Goal: Obtain resource: Obtain resource

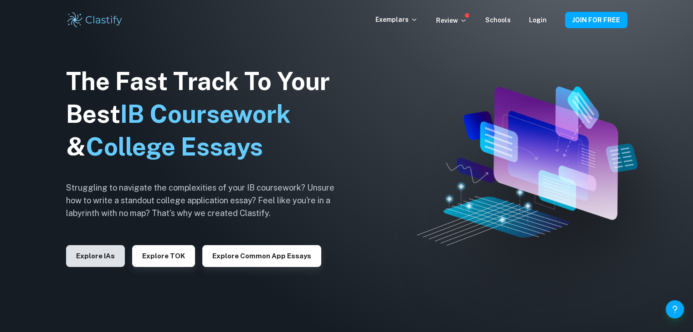
click at [98, 265] on button "Explore IAs" at bounding box center [95, 256] width 59 height 22
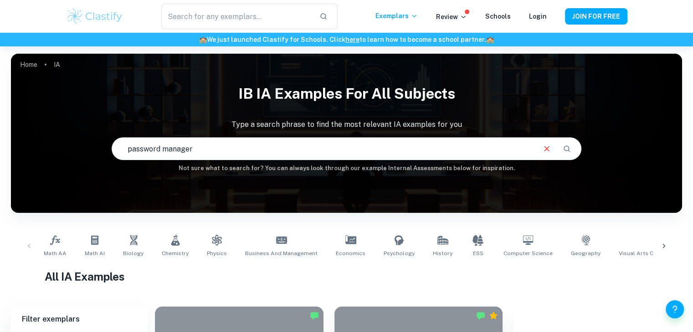
type input "password manager"
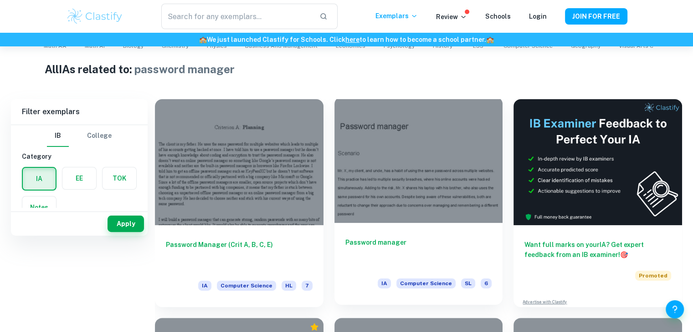
scroll to position [32, 0]
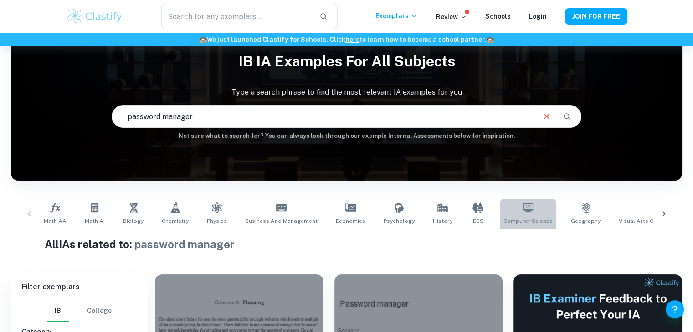
click at [508, 218] on span "Computer Science" at bounding box center [527, 221] width 49 height 8
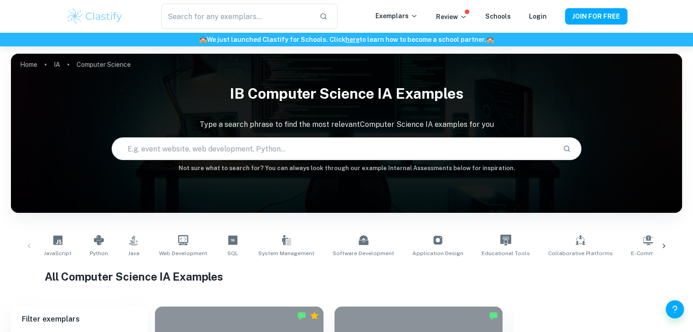
click at [299, 141] on input "text" at bounding box center [333, 148] width 443 height 25
type input "password manager"
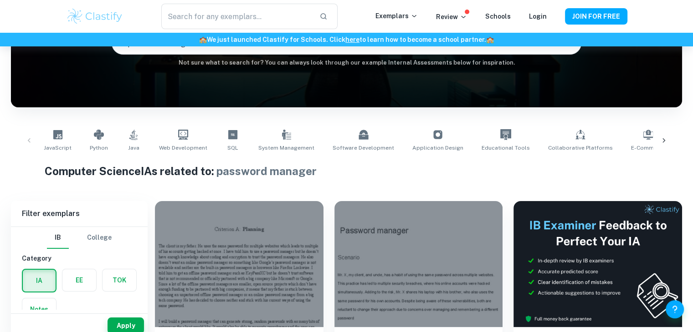
scroll to position [135, 0]
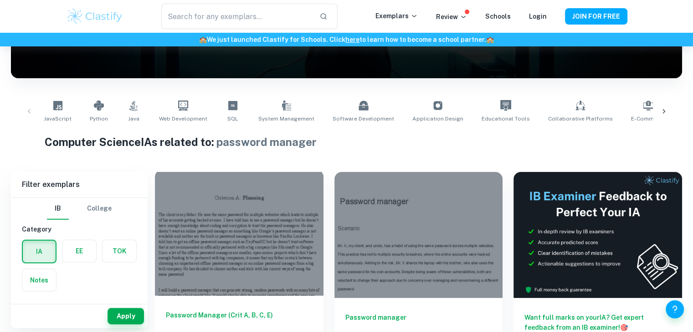
click at [284, 208] on div at bounding box center [239, 233] width 168 height 126
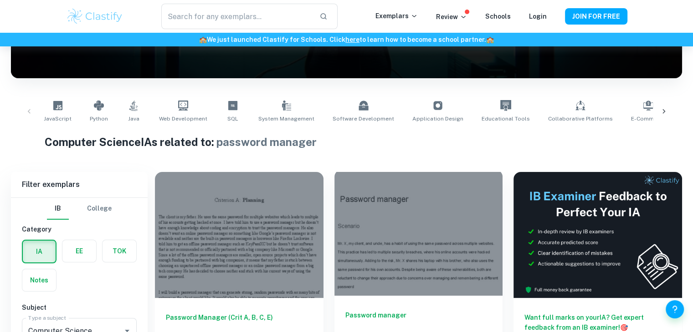
scroll to position [277, 0]
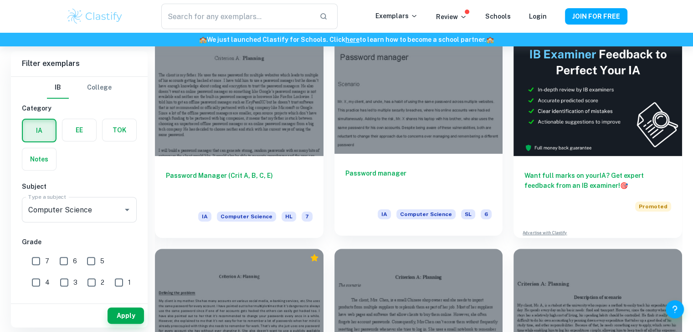
click at [449, 77] on div at bounding box center [418, 91] width 168 height 126
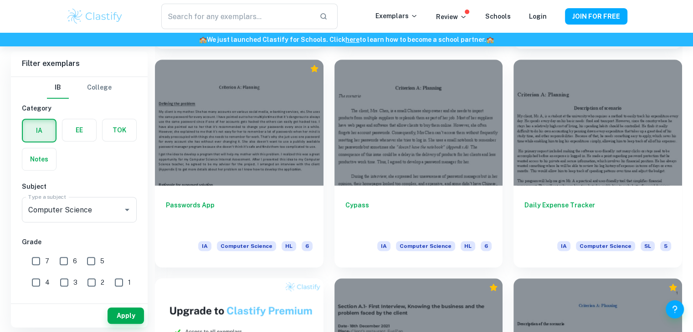
scroll to position [463, 0]
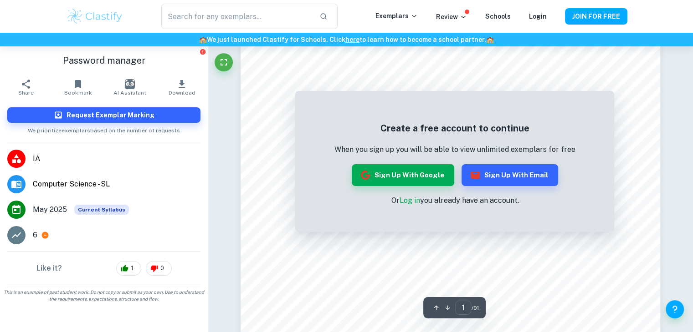
scroll to position [85, 0]
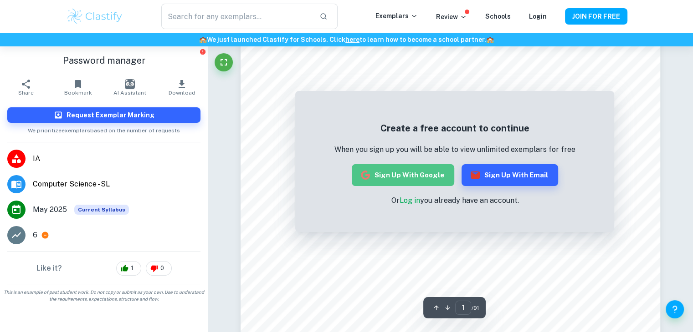
click at [423, 175] on button "Sign up with Google" at bounding box center [402, 175] width 102 height 22
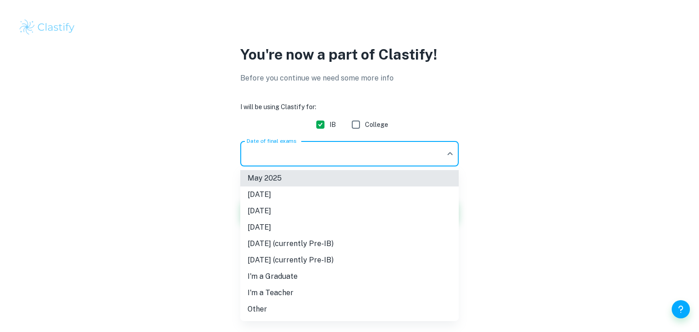
click at [313, 166] on body "We value your privacy We use cookies to enhance your browsing experience, serve…" at bounding box center [349, 166] width 699 height 332
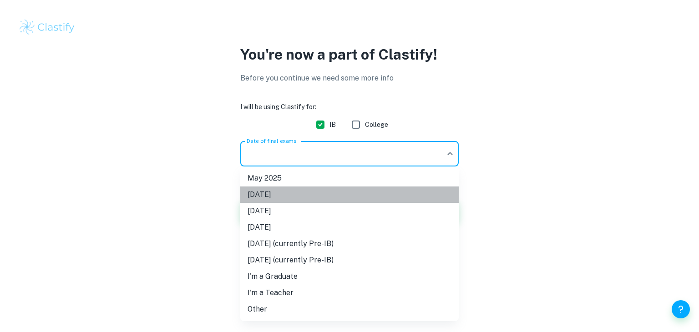
click at [290, 194] on li "[DATE]" at bounding box center [349, 195] width 219 height 16
type input "N25"
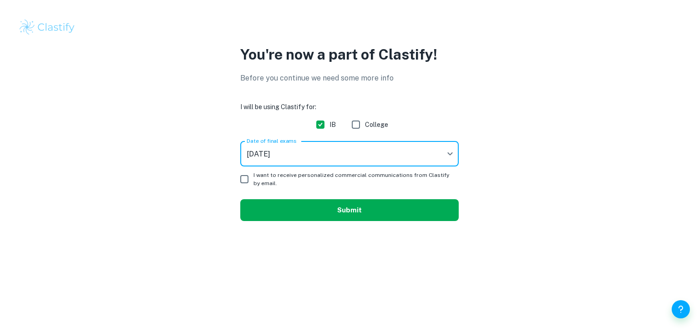
click at [321, 205] on button "Submit" at bounding box center [349, 210] width 219 height 22
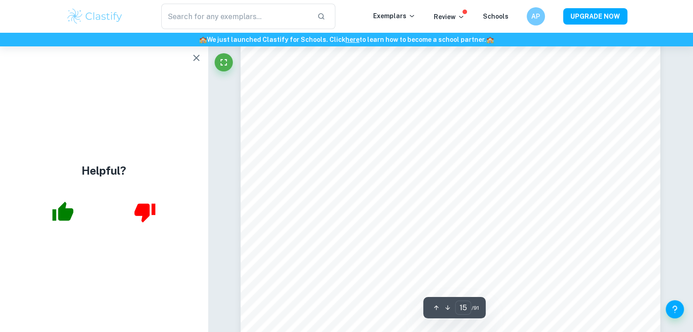
scroll to position [8024, 0]
type input "16"
